Goal: Answer question/provide support: Share knowledge or assist other users

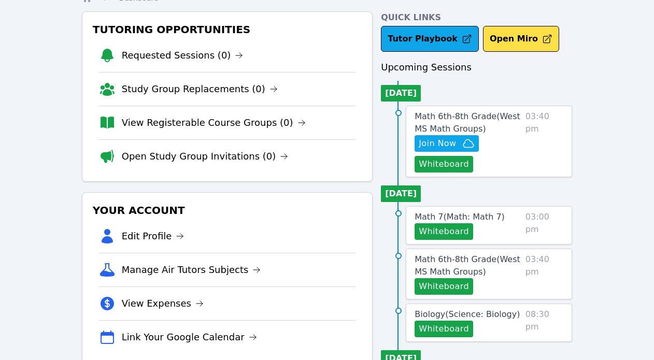
scroll to position [90, 0]
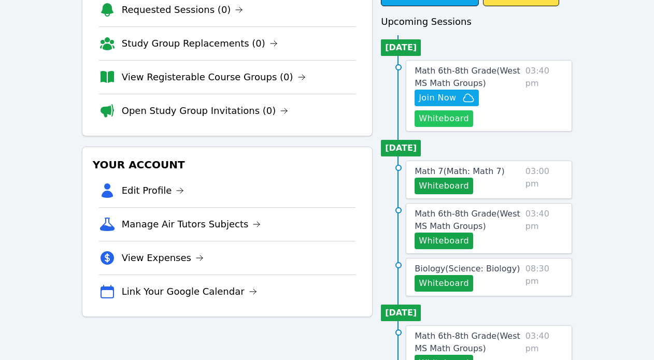
click at [436, 120] on button "Whiteboard" at bounding box center [444, 118] width 59 height 17
click at [456, 79] on span "Math 6th-8th Grade ( [GEOGRAPHIC_DATA] Math Groups )" at bounding box center [468, 77] width 106 height 22
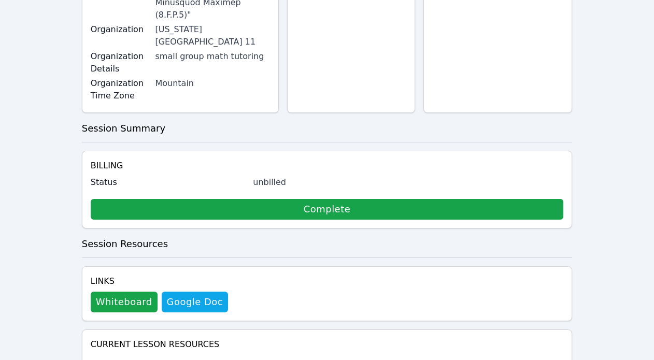
scroll to position [575, 0]
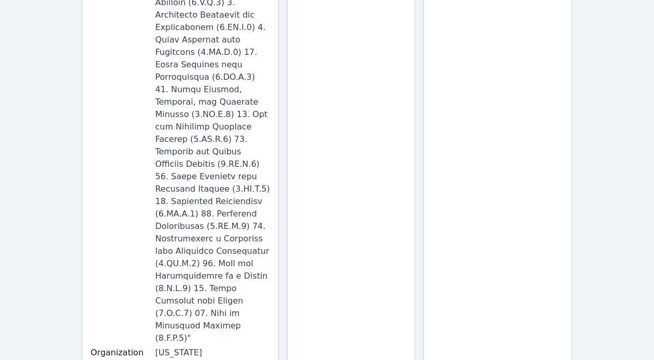
scroll to position [0, 0]
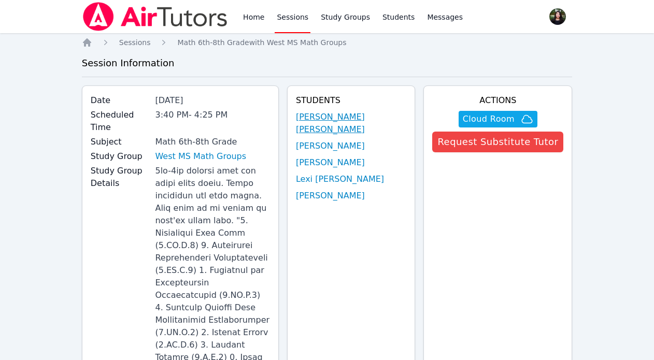
click at [380, 116] on link "[PERSON_NAME] [PERSON_NAME]" at bounding box center [351, 123] width 111 height 25
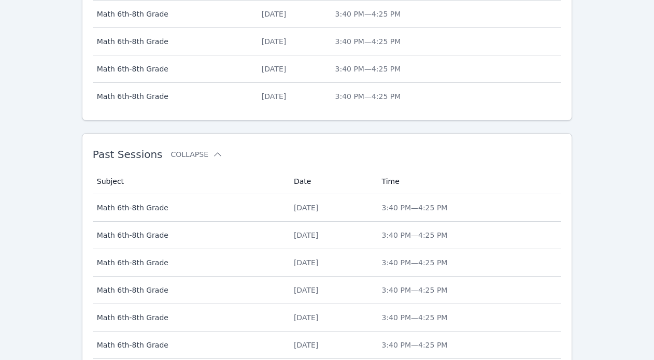
scroll to position [557, 0]
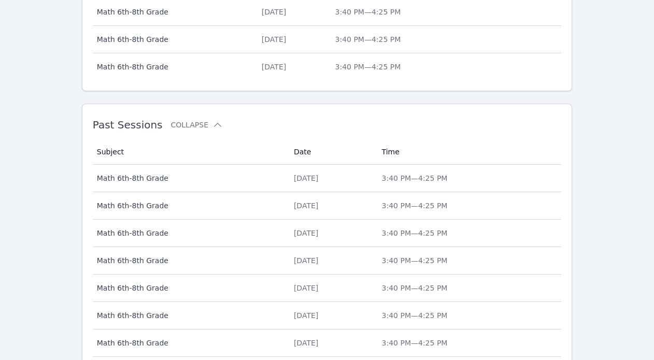
click at [316, 163] on th "Date" at bounding box center [332, 151] width 88 height 25
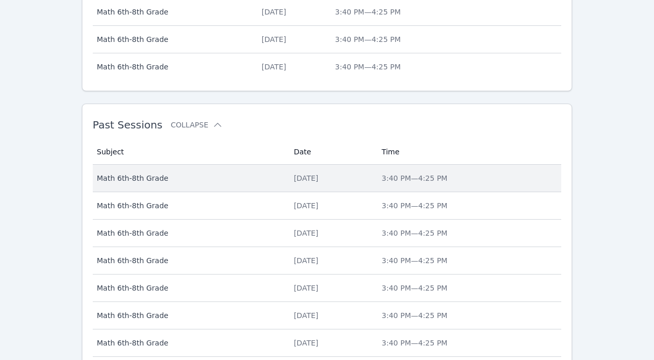
click at [322, 176] on div "[DATE]" at bounding box center [332, 178] width 76 height 10
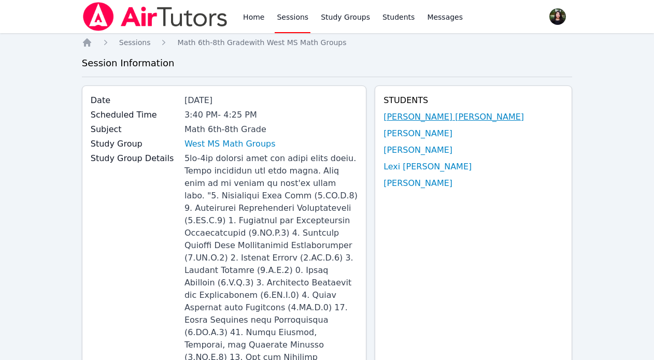
click at [480, 116] on link "[PERSON_NAME] [PERSON_NAME]" at bounding box center [454, 117] width 141 height 12
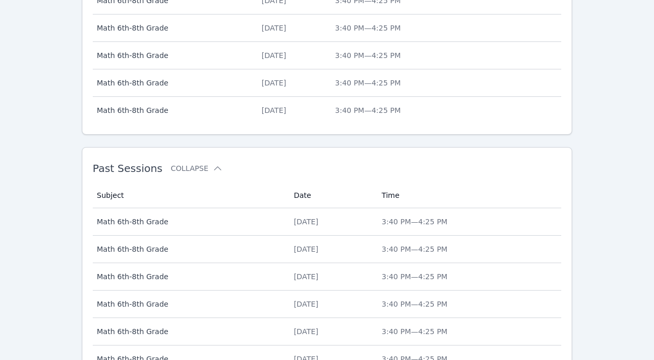
scroll to position [625, 0]
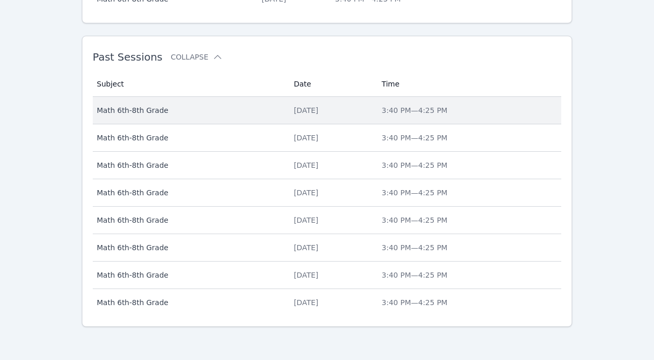
click at [312, 108] on div "[DATE]" at bounding box center [332, 110] width 76 height 10
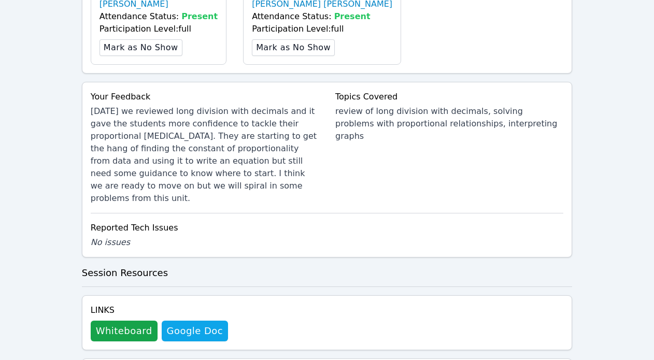
scroll to position [835, 0]
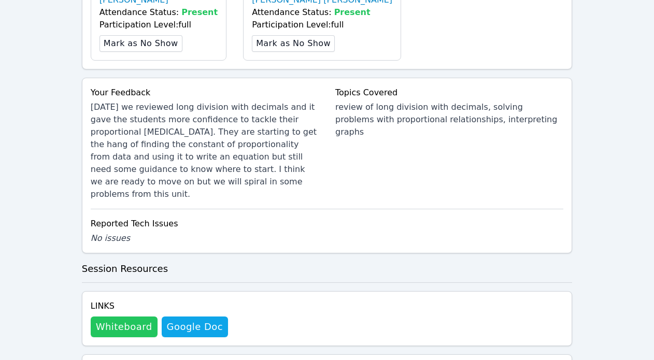
click at [133, 317] on button "Whiteboard" at bounding box center [124, 327] width 67 height 21
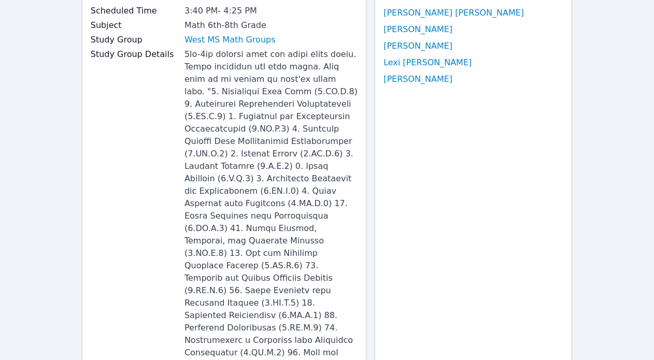
scroll to position [0, 0]
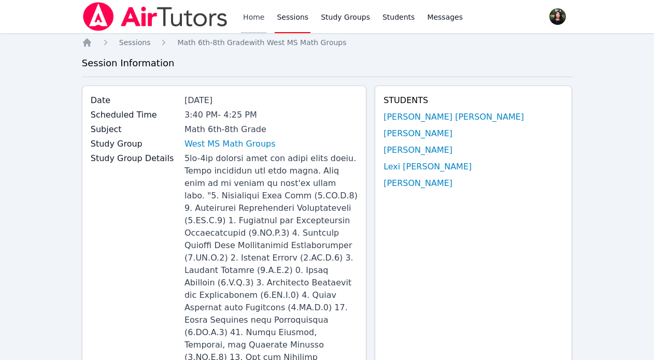
click at [263, 23] on link "Home" at bounding box center [253, 16] width 25 height 33
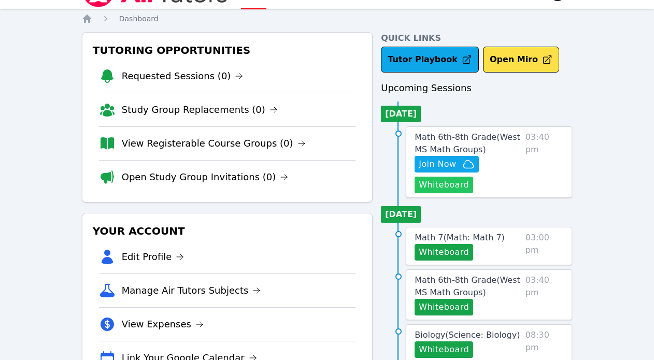
scroll to position [48, 0]
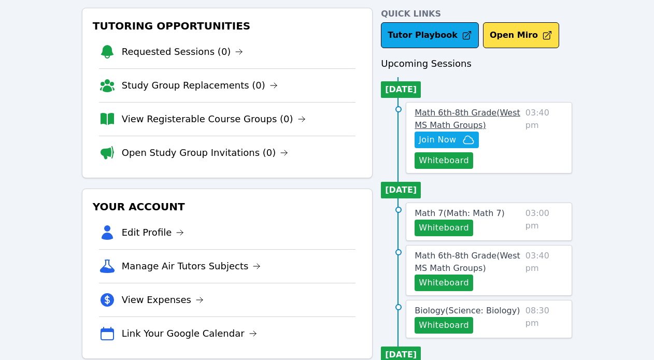
click at [431, 116] on span "Math 6th-8th Grade ( [GEOGRAPHIC_DATA] Math Groups )" at bounding box center [468, 119] width 106 height 22
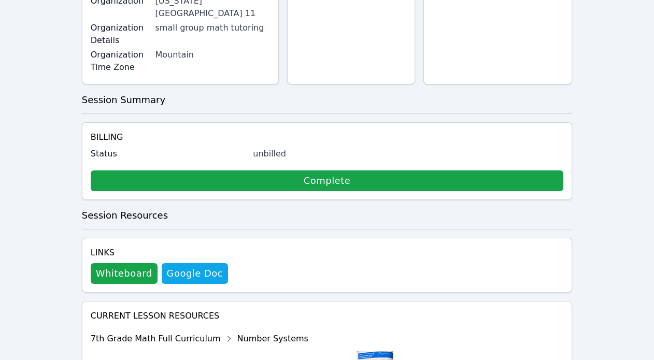
scroll to position [803, 0]
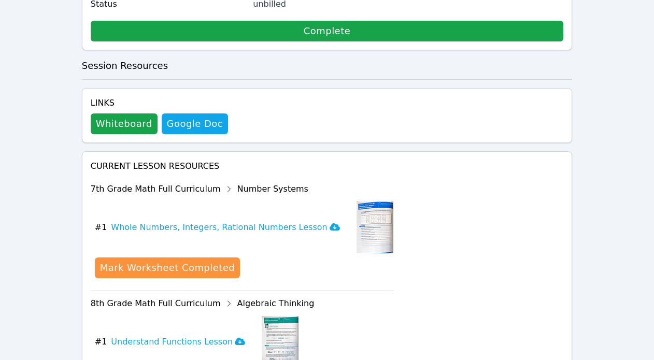
scroll to position [874, 0]
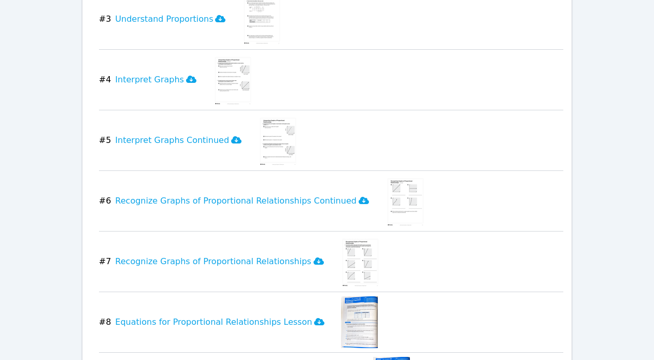
scroll to position [1492, 0]
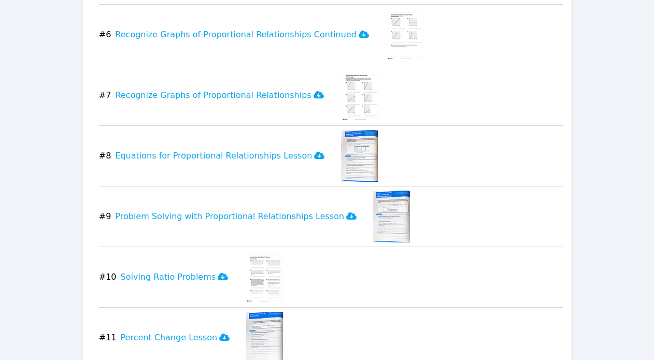
scroll to position [1682, 0]
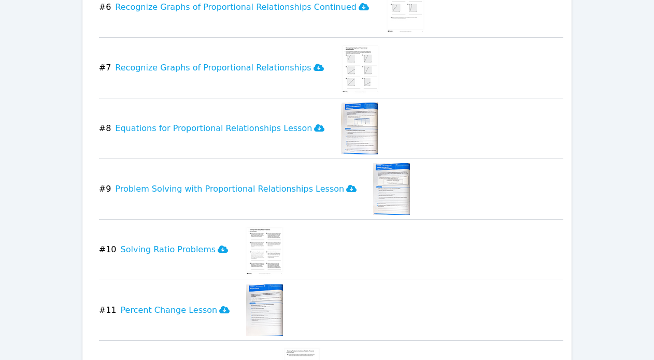
click at [254, 285] on img at bounding box center [264, 311] width 37 height 52
click at [219, 306] on icon at bounding box center [224, 310] width 10 height 8
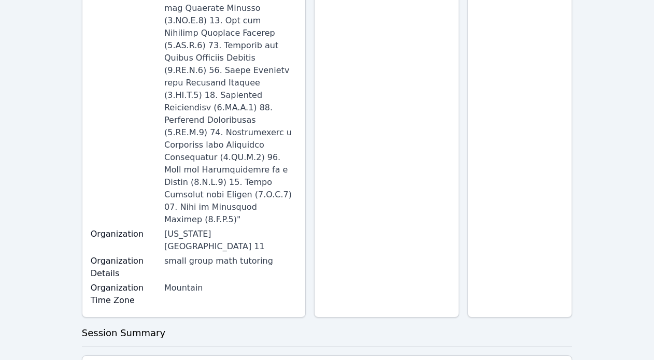
scroll to position [0, 0]
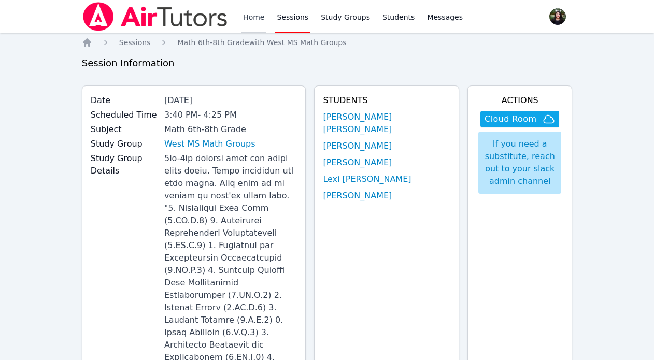
click at [247, 16] on link "Home" at bounding box center [253, 16] width 25 height 33
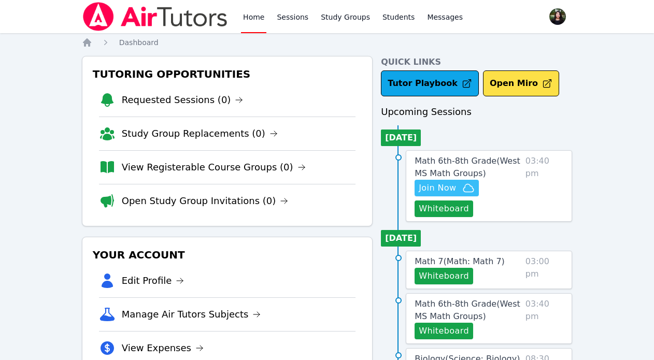
click at [460, 183] on span "Join Now" at bounding box center [447, 188] width 56 height 12
